Goal: Find specific page/section: Find specific page/section

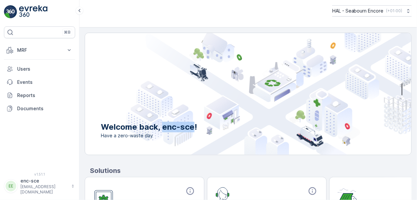
drag, startPoint x: 193, startPoint y: 127, endPoint x: 163, endPoint y: 125, distance: 29.7
click at [163, 125] on p "Welcome back, enc-sce!" at bounding box center [149, 127] width 96 height 11
copy p "enc-sce"
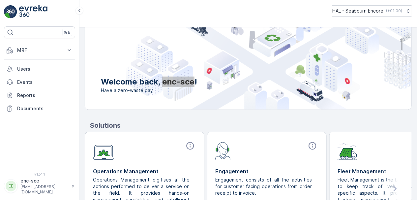
scroll to position [90, 0]
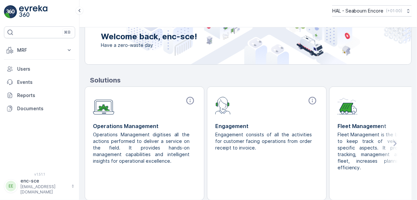
click at [130, 137] on p "Operations Management digitises all the actions performed to deliver a service …" at bounding box center [142, 147] width 98 height 33
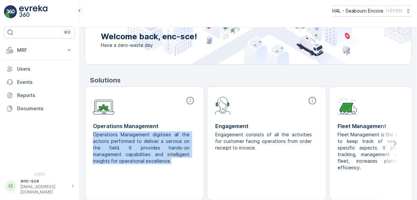
drag, startPoint x: 94, startPoint y: 132, endPoint x: 146, endPoint y: 160, distance: 59.0
click at [146, 160] on p "Operations Management digitises all the actions performed to deliver a service …" at bounding box center [142, 147] width 98 height 33
drag, startPoint x: 146, startPoint y: 160, endPoint x: 127, endPoint y: 144, distance: 25.7
click at [127, 144] on p "Operations Management digitises all the actions performed to deliver a service …" at bounding box center [142, 147] width 98 height 33
click at [25, 83] on p "Events" at bounding box center [44, 82] width 55 height 7
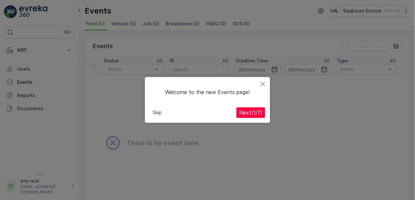
click at [156, 114] on button "Skip" at bounding box center [157, 113] width 15 height 10
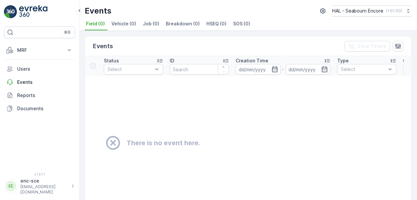
click at [214, 104] on td "There is no event here." at bounding box center [275, 143] width 381 height 134
